Goal: Task Accomplishment & Management: Manage account settings

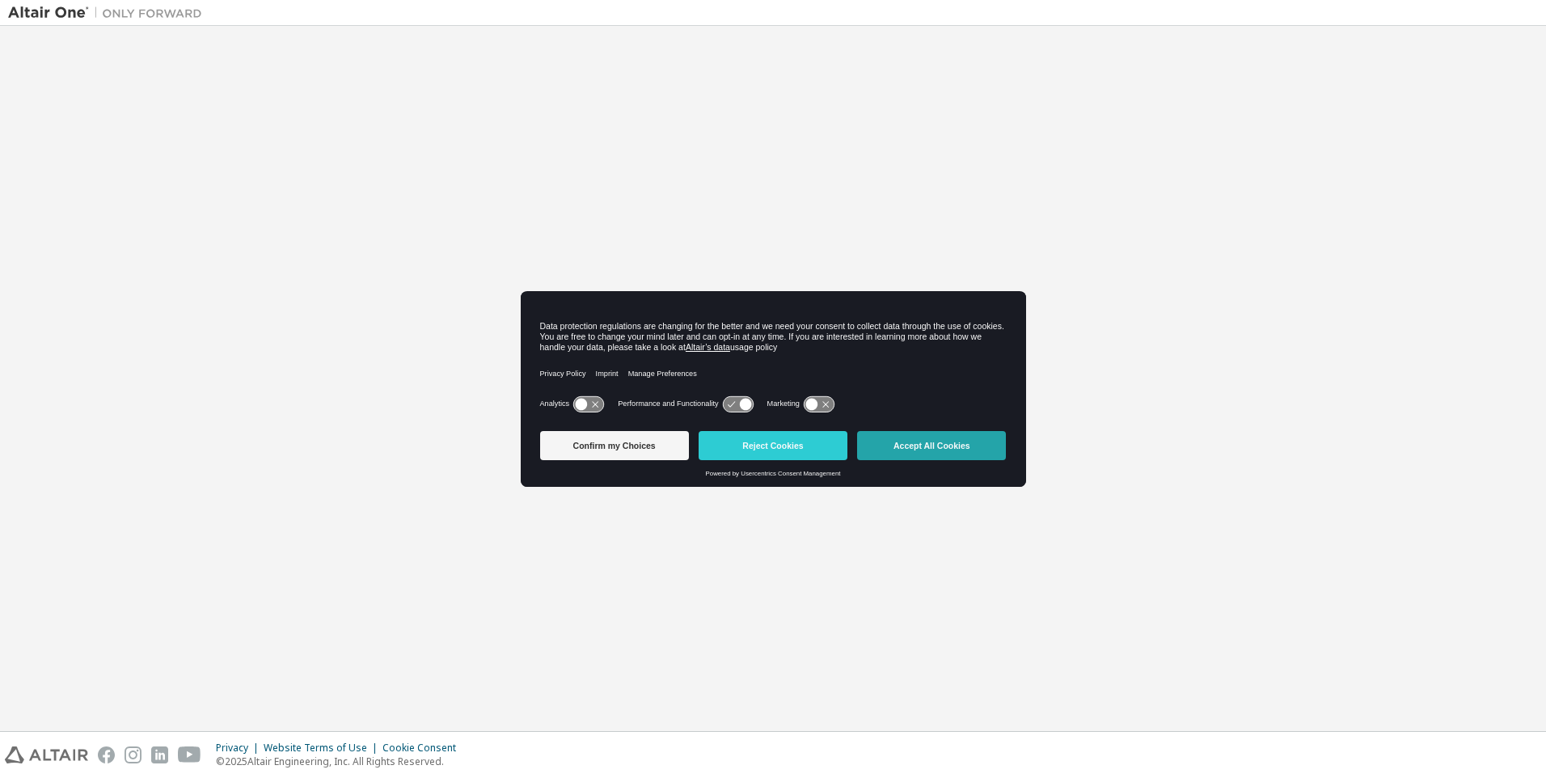
click at [932, 446] on button "Accept All Cookies" at bounding box center [931, 445] width 149 height 29
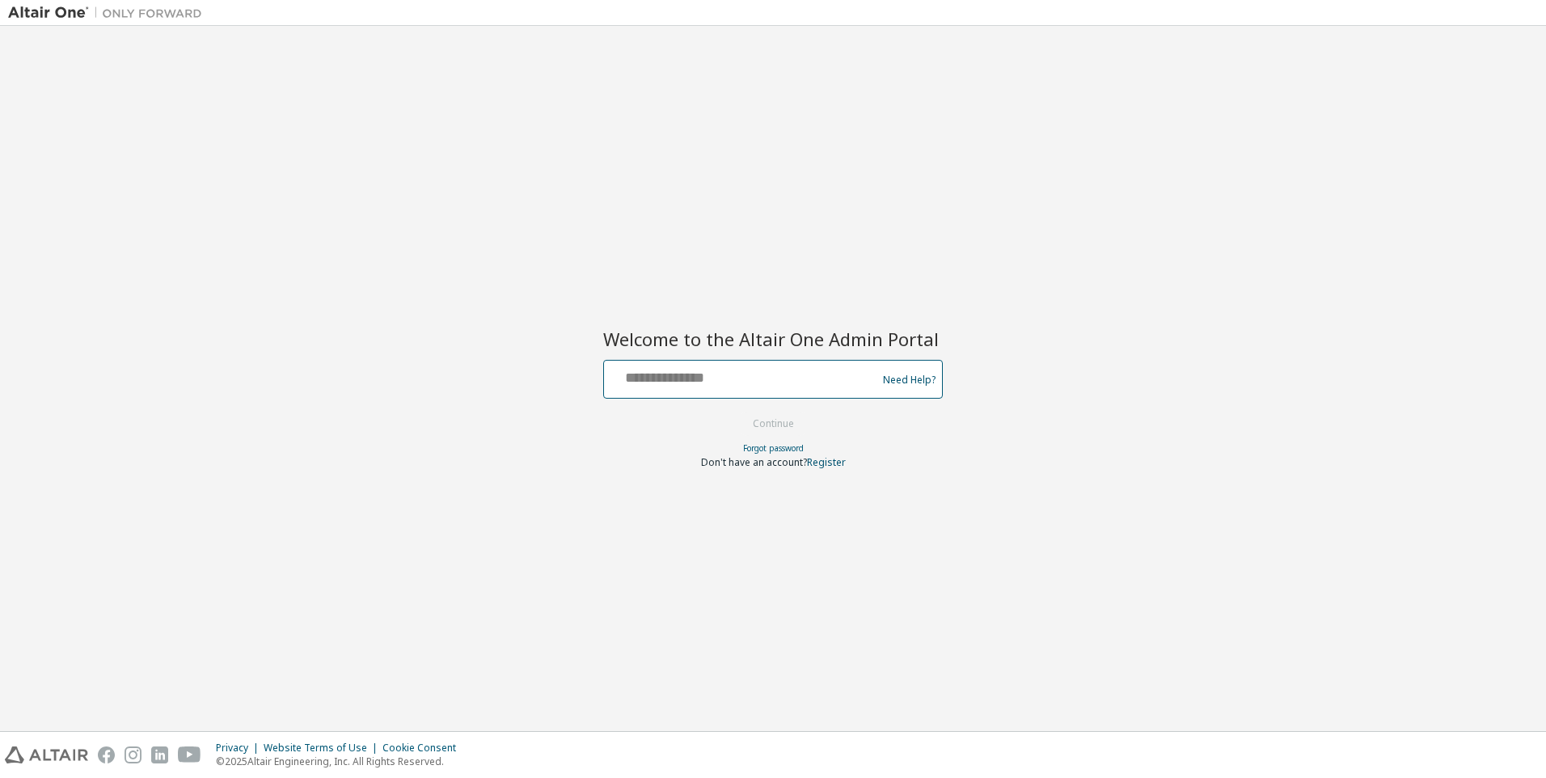
click at [743, 376] on input "text" at bounding box center [742, 375] width 264 height 23
type input "**********"
click at [774, 424] on button "Continue" at bounding box center [773, 423] width 75 height 24
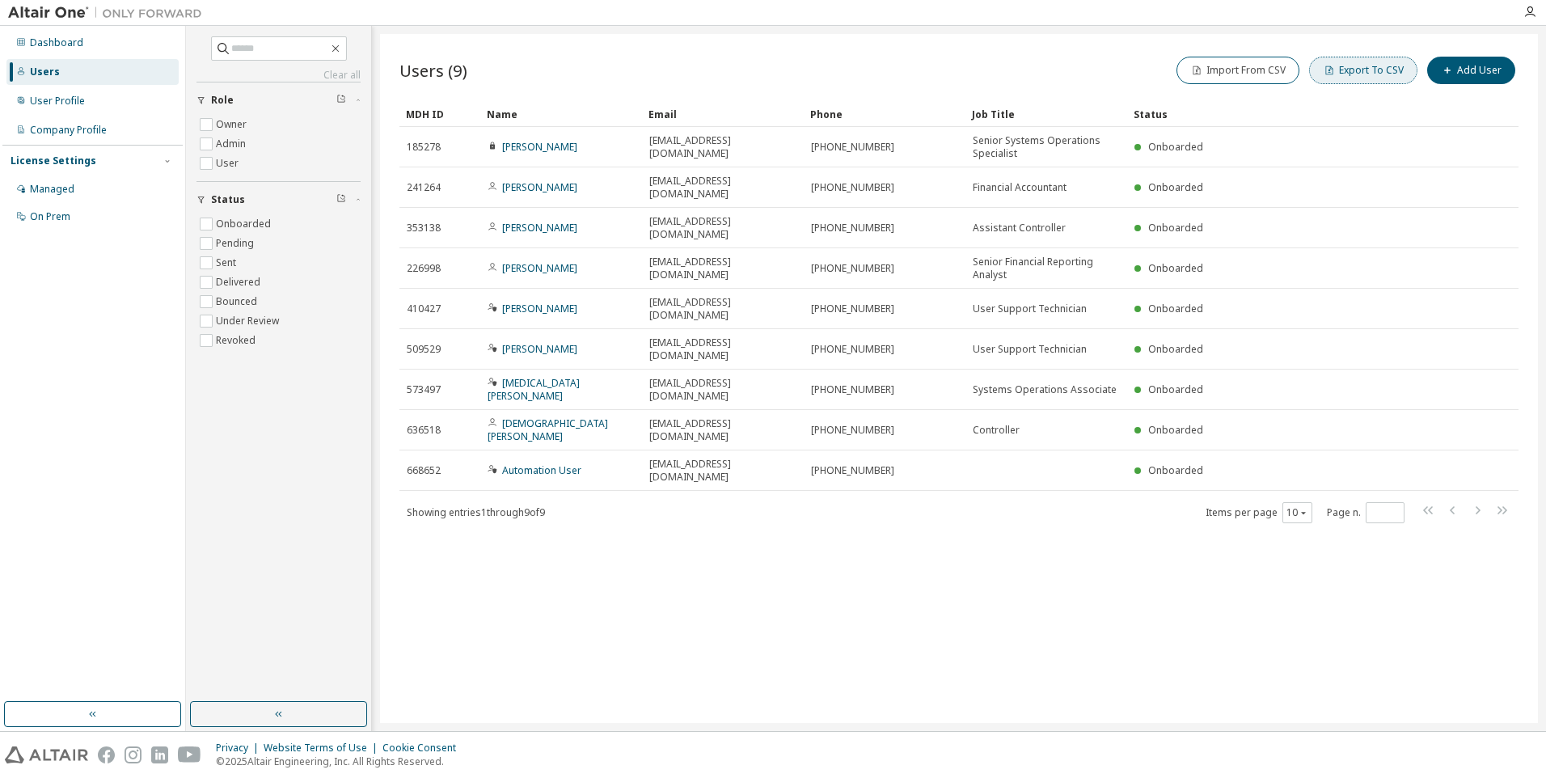
click at [1366, 70] on button "Export To CSV" at bounding box center [1363, 70] width 108 height 27
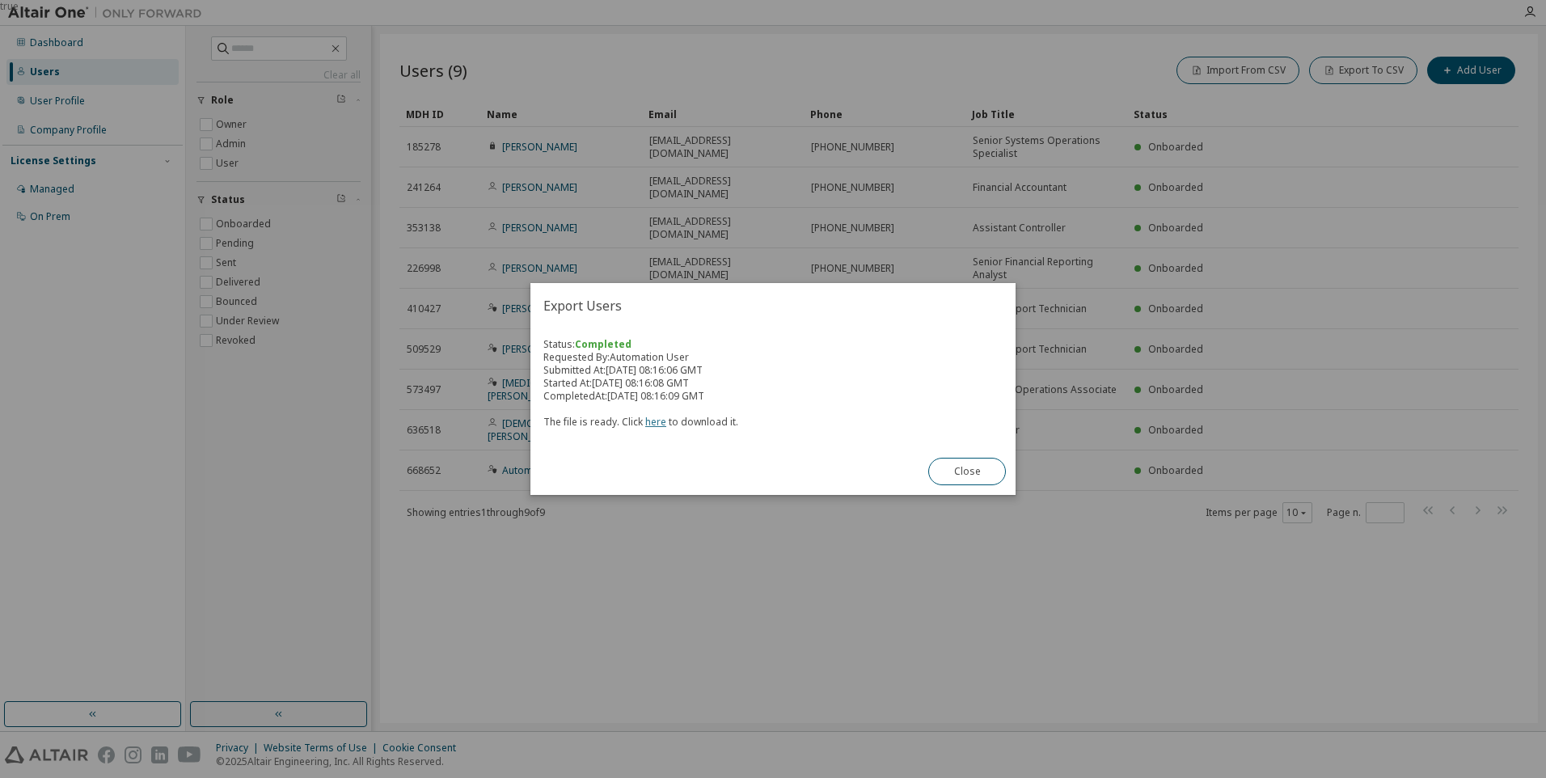
click at [652, 421] on link "here" at bounding box center [655, 422] width 21 height 14
click at [967, 471] on button "Close" at bounding box center [967, 471] width 78 height 27
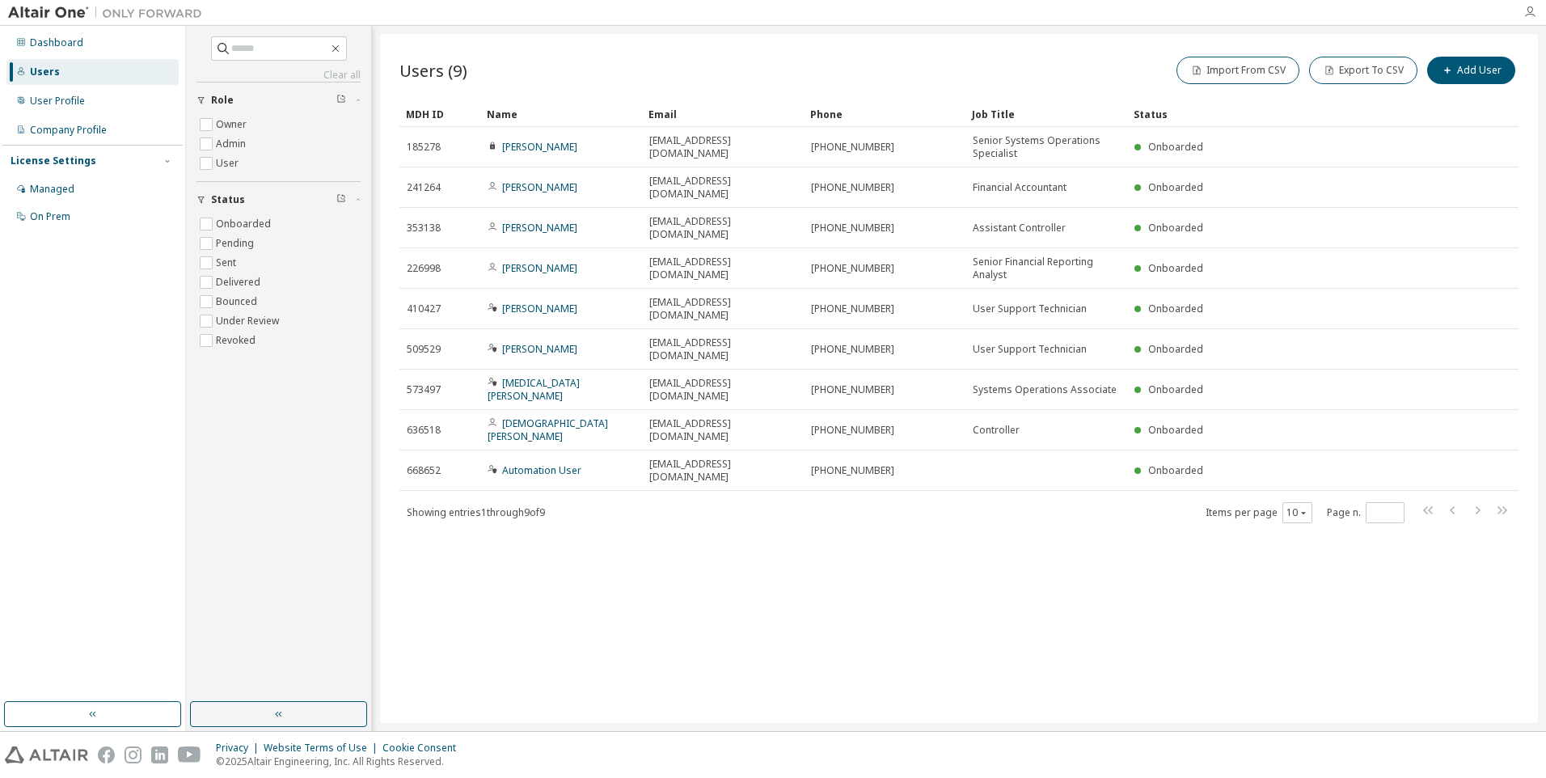
click at [1529, 12] on icon "button" at bounding box center [1529, 12] width 13 height 13
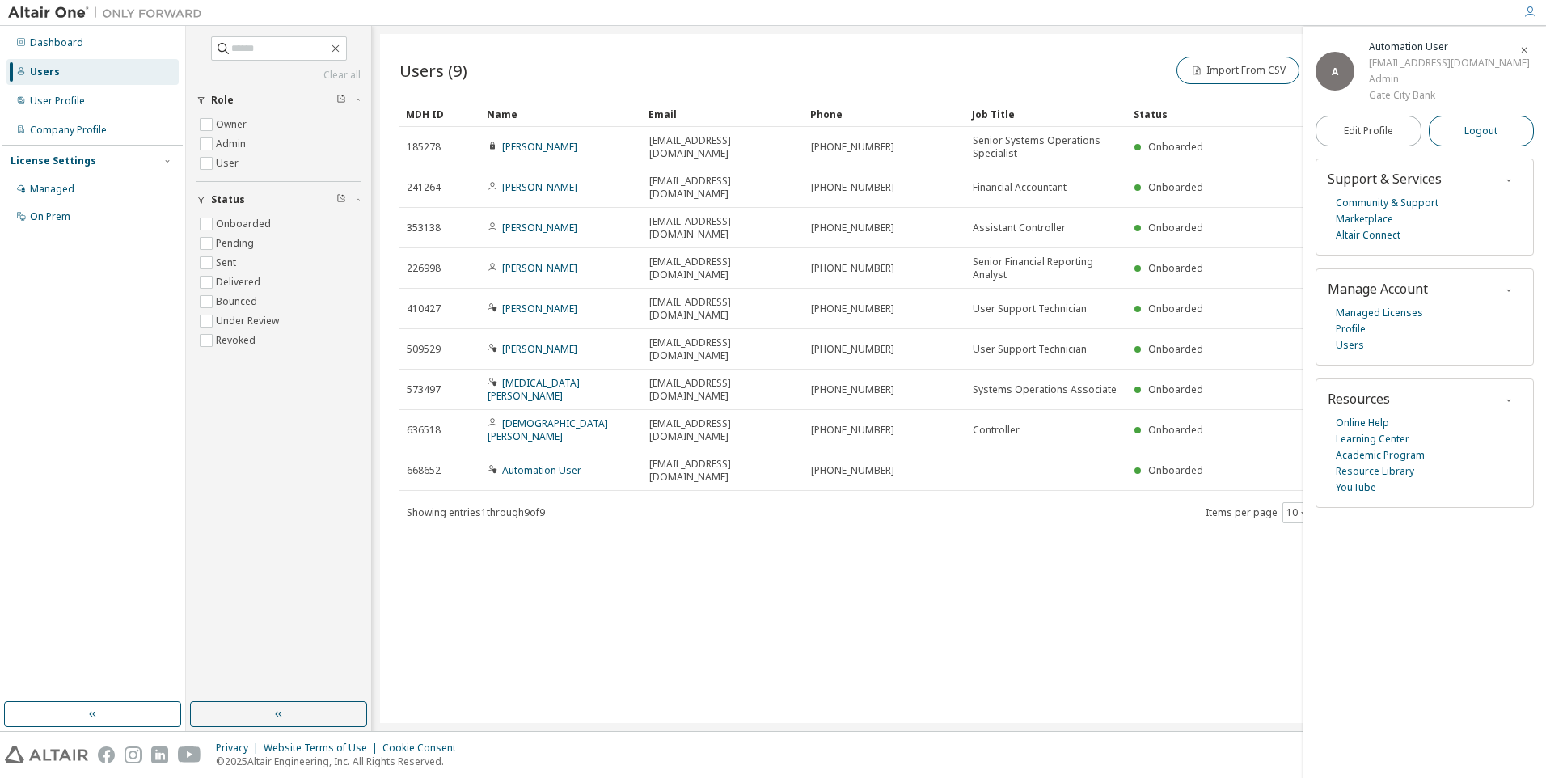
click at [1481, 139] on span "Logout" at bounding box center [1480, 131] width 33 height 16
